Goal: Task Accomplishment & Management: Use online tool/utility

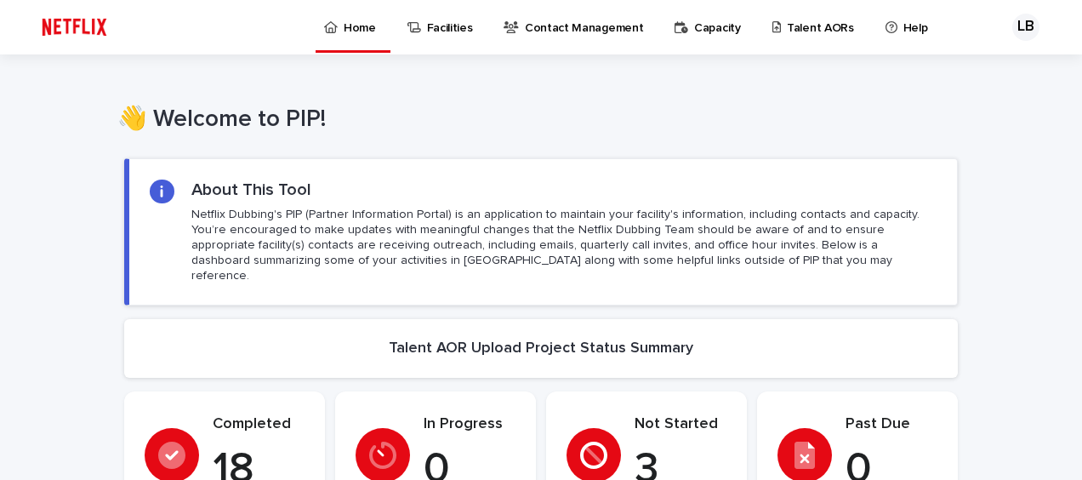
click at [819, 16] on p "Talent AORs" at bounding box center [820, 18] width 67 height 36
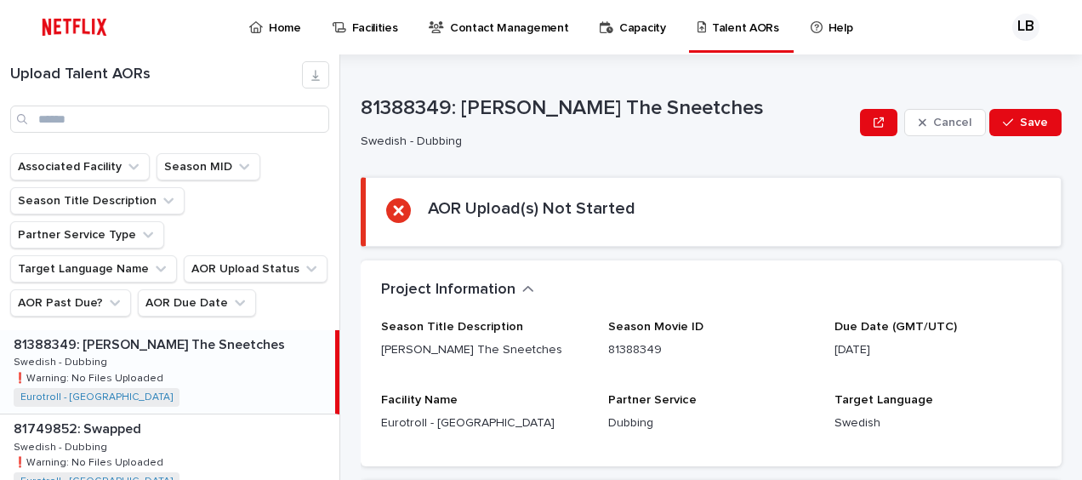
click at [158, 339] on div "81388349: [PERSON_NAME] The Sneetches 81388349: [PERSON_NAME] The Sneetches Swe…" at bounding box center [167, 371] width 335 height 83
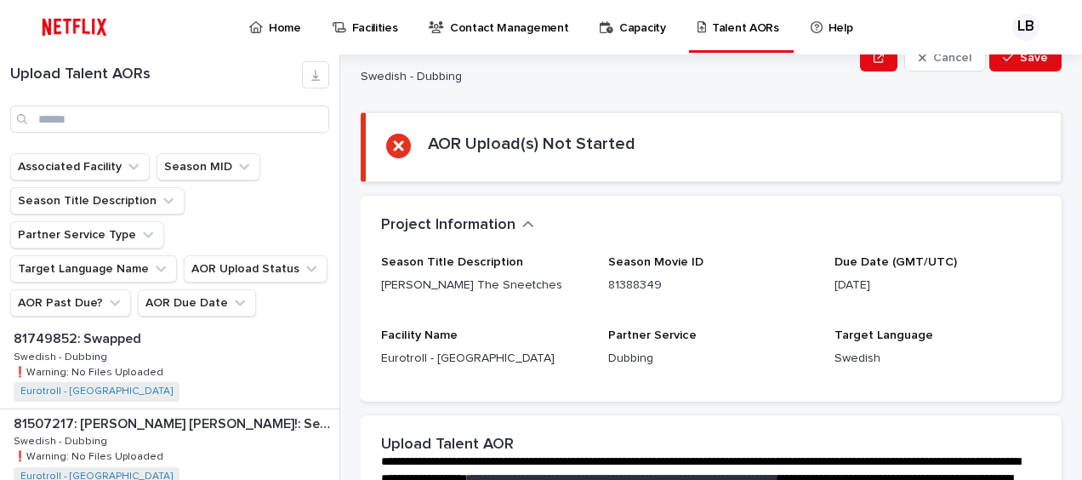
scroll to position [87, 0]
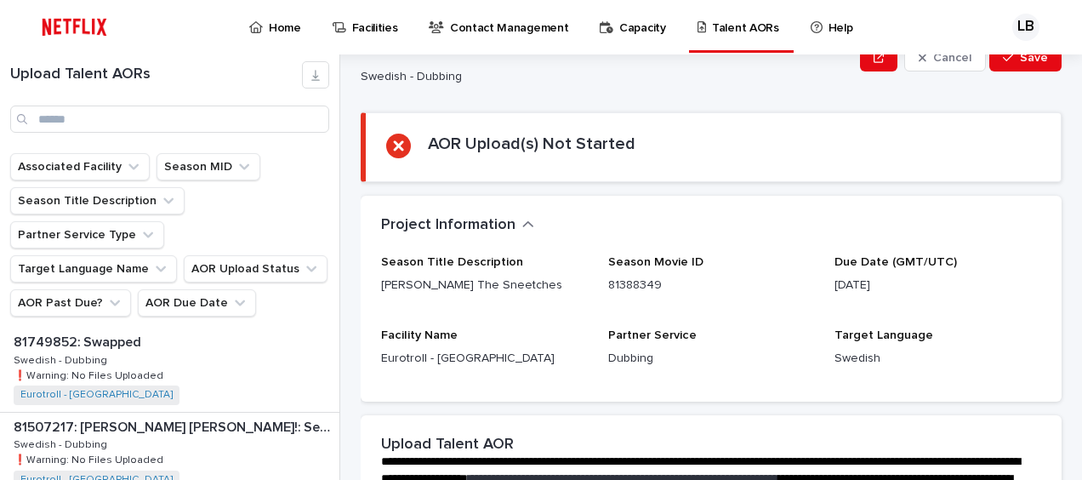
click at [206, 337] on div "81749852: Swapped 81749852: Swapped Swedish - Dubbing Swedish - Dubbing ❗️Warni…" at bounding box center [169, 369] width 339 height 83
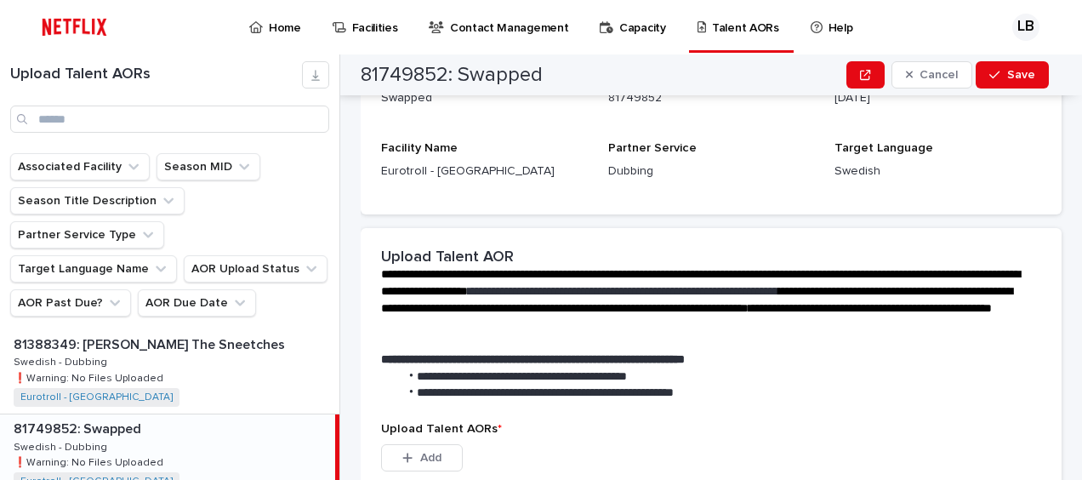
scroll to position [167, 0]
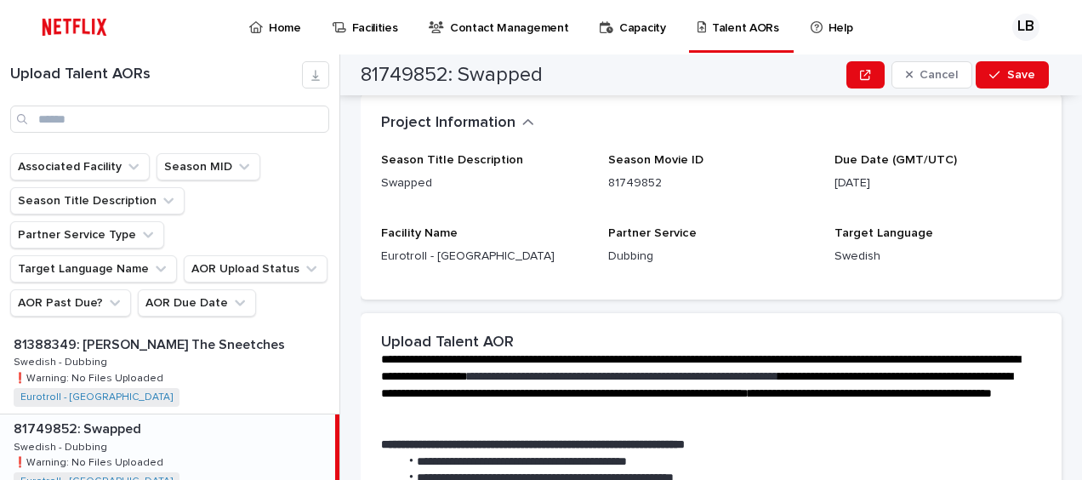
click at [664, 183] on p "81749852" at bounding box center [711, 183] width 207 height 18
click at [187, 330] on div "81388349: [PERSON_NAME] The Sneetches 81388349: [PERSON_NAME] The Sneetches Swe…" at bounding box center [169, 371] width 339 height 83
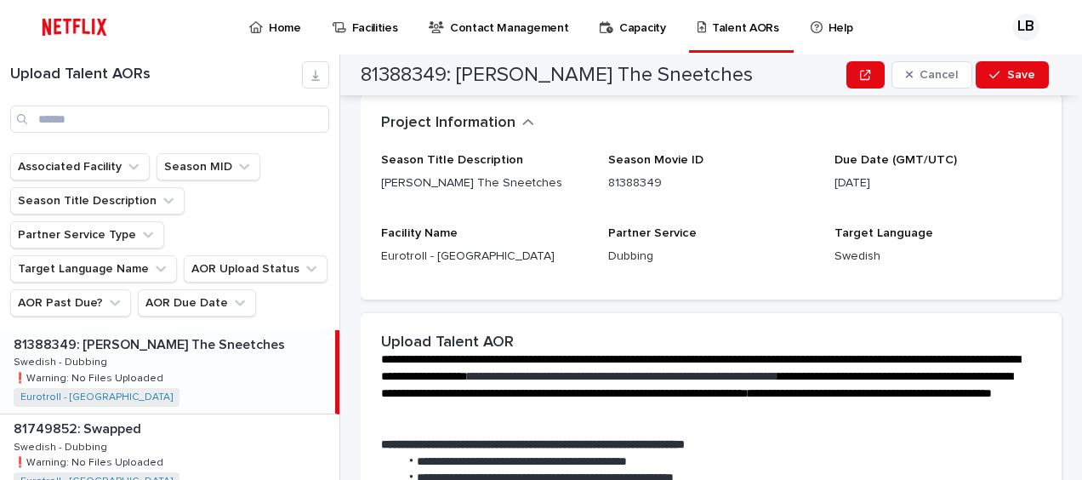
click at [420, 453] on li "**********" at bounding box center [710, 461] width 623 height 17
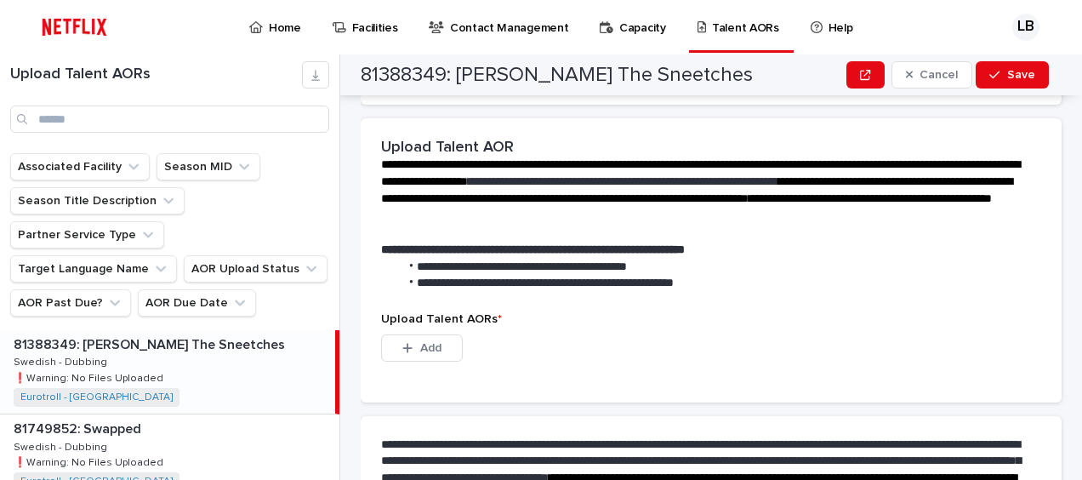
scroll to position [366, 0]
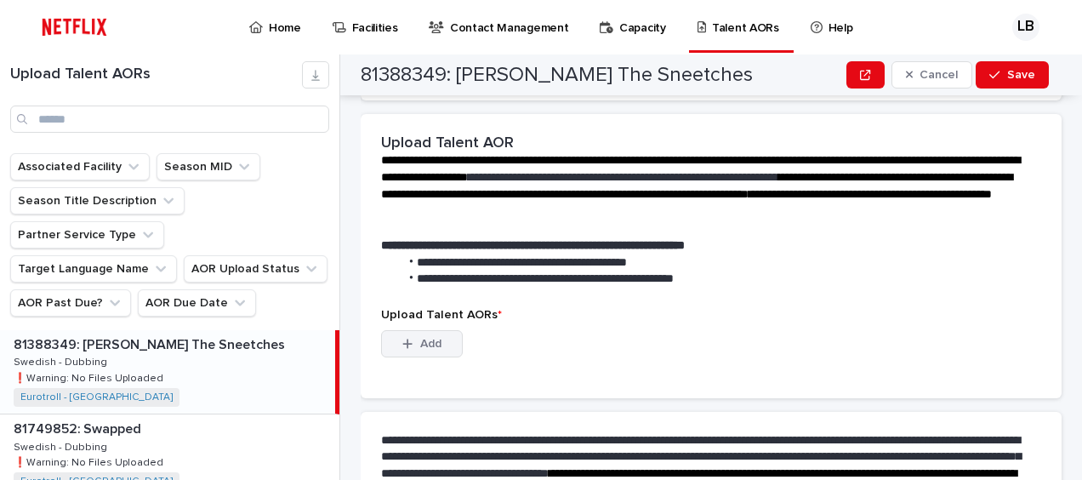
click at [413, 350] on button "Add" at bounding box center [422, 343] width 82 height 27
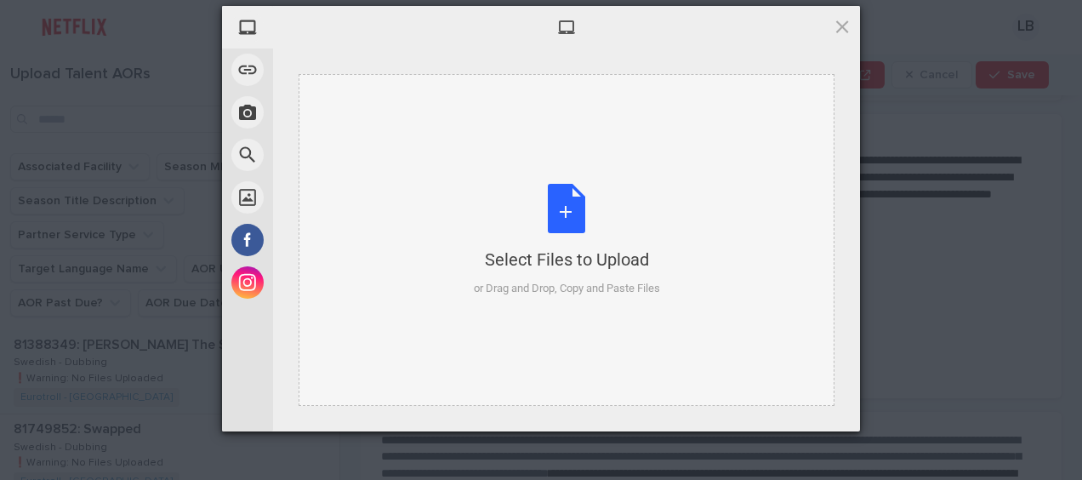
click at [644, 260] on div "Select Files to Upload" at bounding box center [567, 260] width 186 height 24
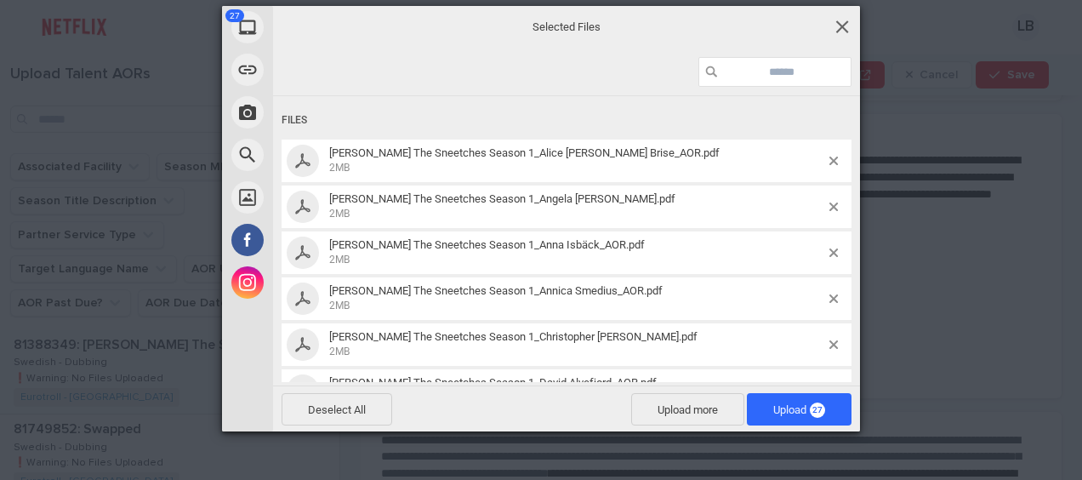
click at [839, 29] on div "27 My Device Link (URL) Take Photo Web Search Unsplash Facebook Instagram Selec…" at bounding box center [541, 218] width 638 height 425
click at [839, 29] on span at bounding box center [842, 26] width 19 height 19
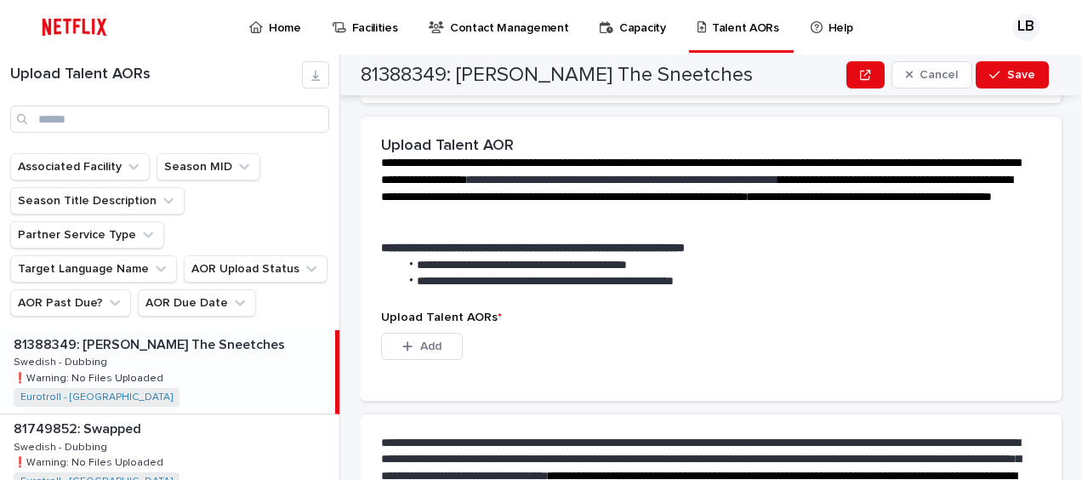
scroll to position [364, 0]
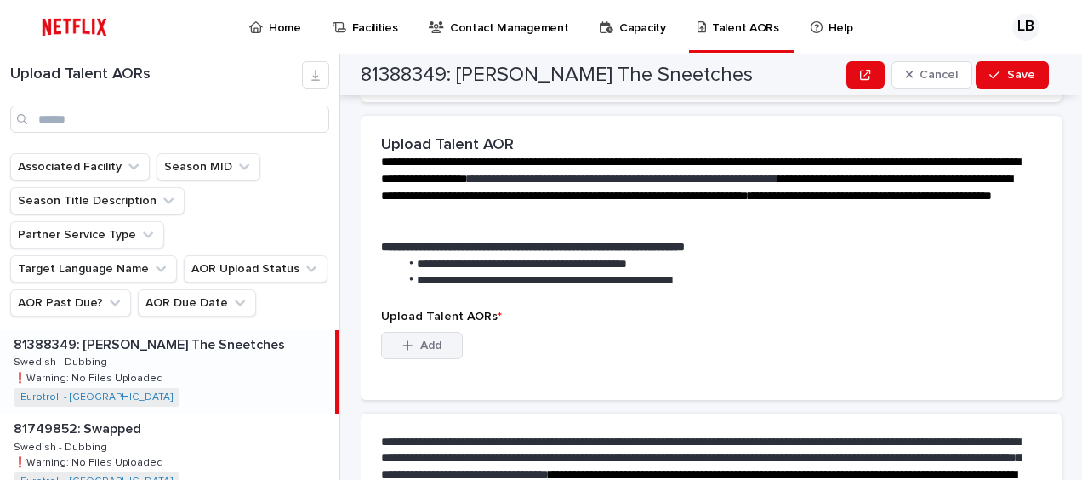
click at [428, 339] on span "Add" at bounding box center [430, 345] width 21 height 12
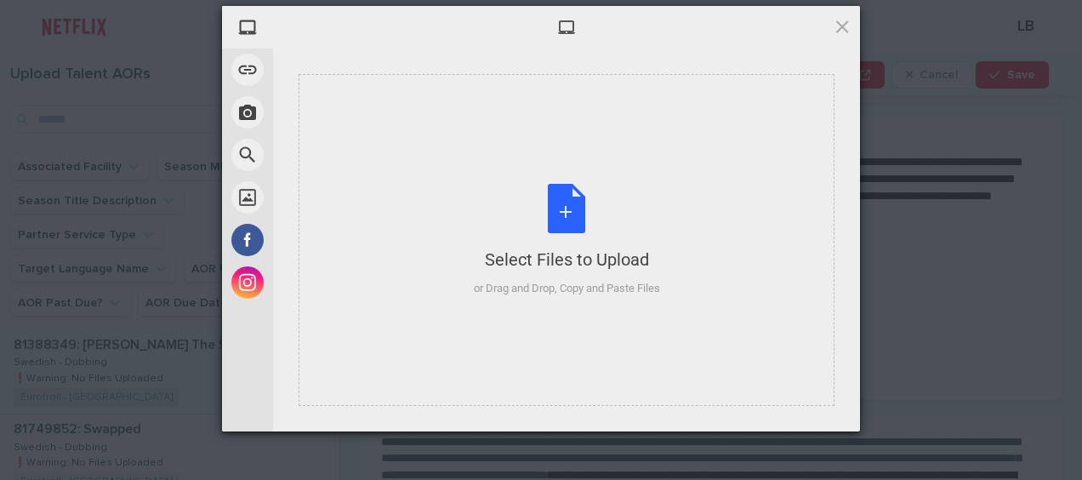
click at [428, 339] on div "Select Files to Upload or Drag and Drop, Copy and Paste Files" at bounding box center [567, 240] width 536 height 332
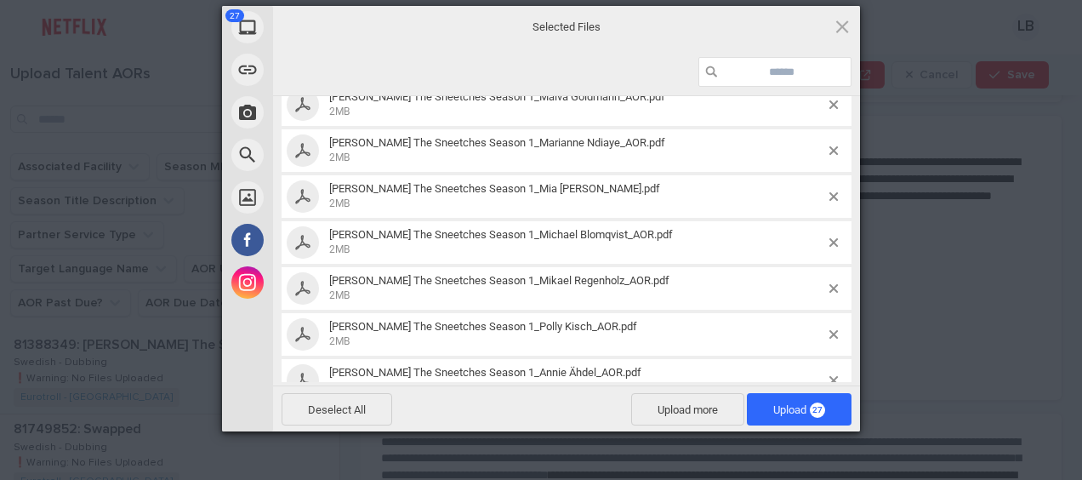
scroll to position [692, 0]
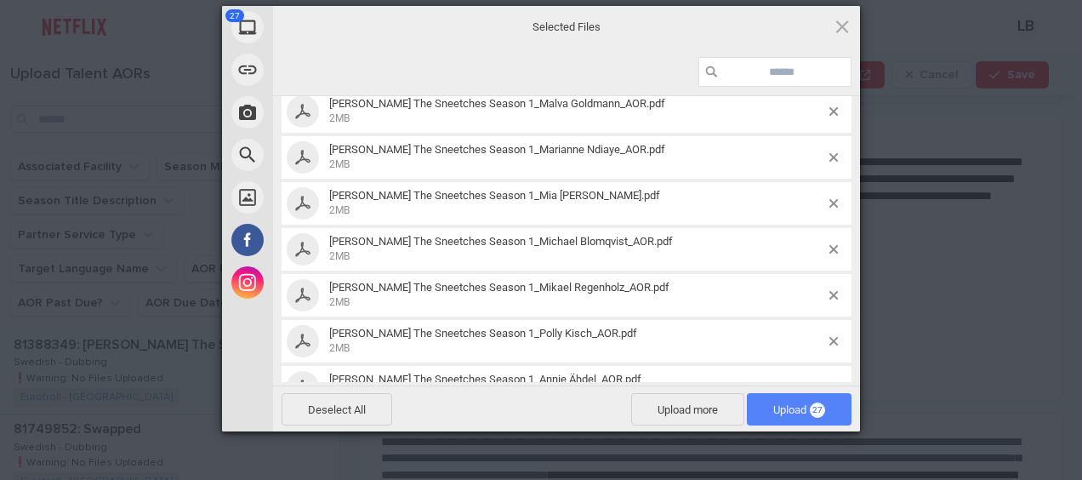
click at [813, 412] on span "27" at bounding box center [817, 409] width 15 height 15
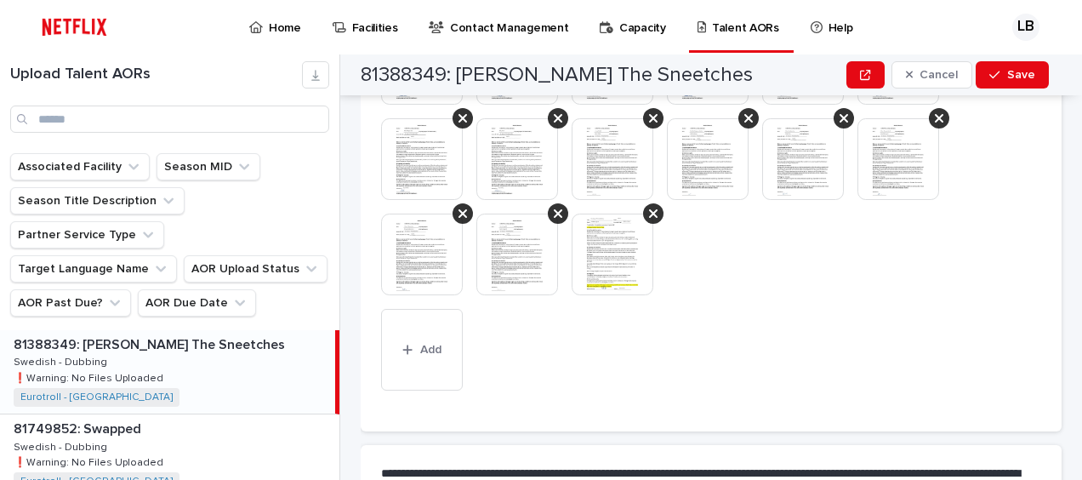
scroll to position [1021, 0]
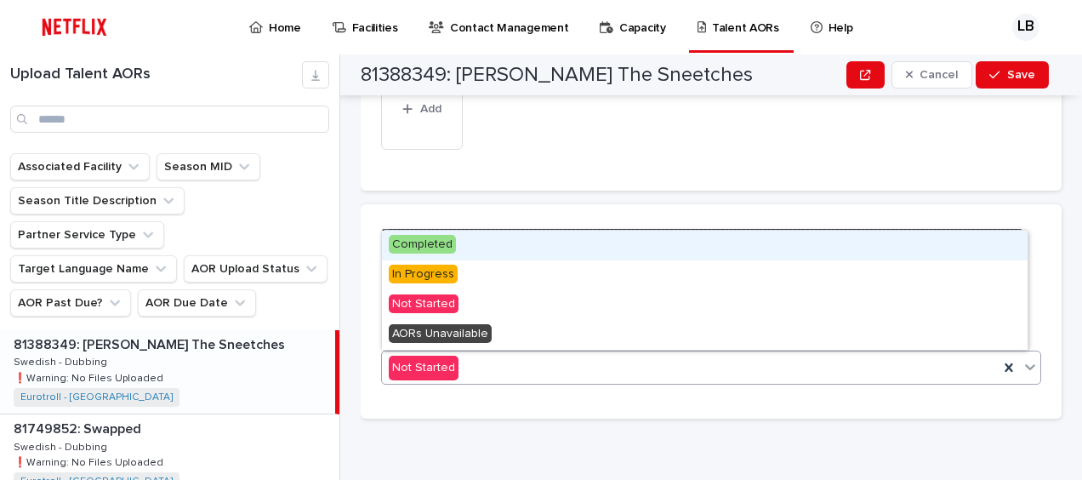
click at [885, 369] on div "Not Started" at bounding box center [690, 368] width 617 height 28
click at [419, 248] on span "Completed" at bounding box center [422, 244] width 67 height 19
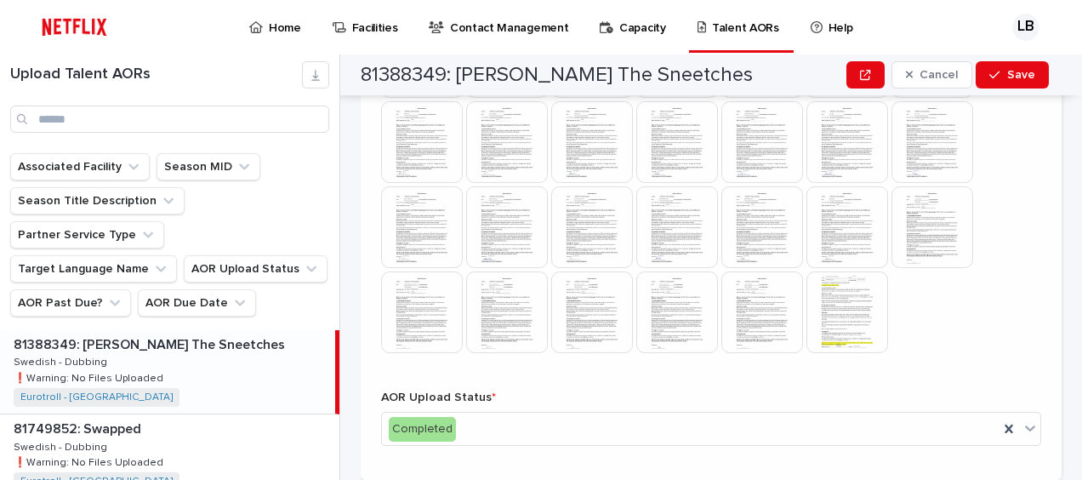
scroll to position [687, 0]
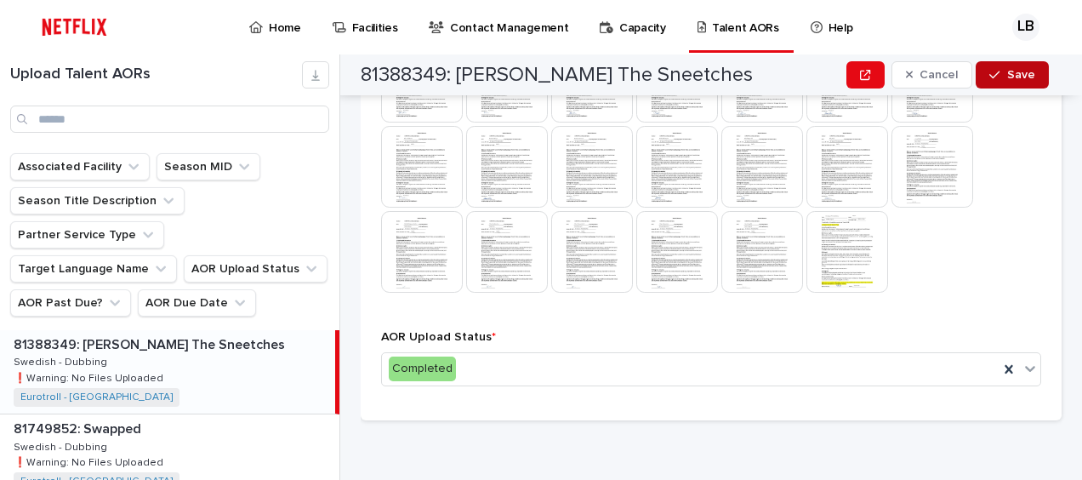
click at [992, 78] on icon "button" at bounding box center [994, 75] width 10 height 12
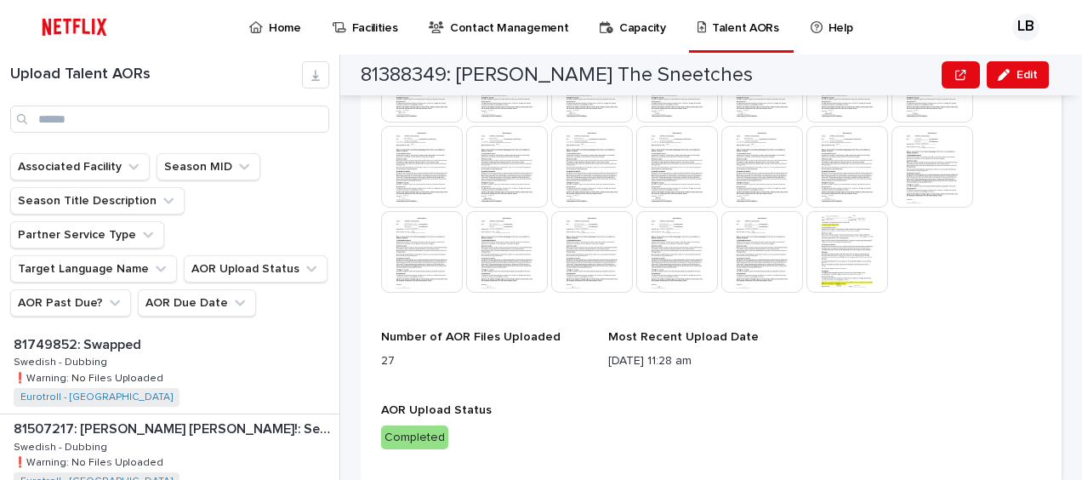
scroll to position [679, 0]
